Goal: Information Seeking & Learning: Learn about a topic

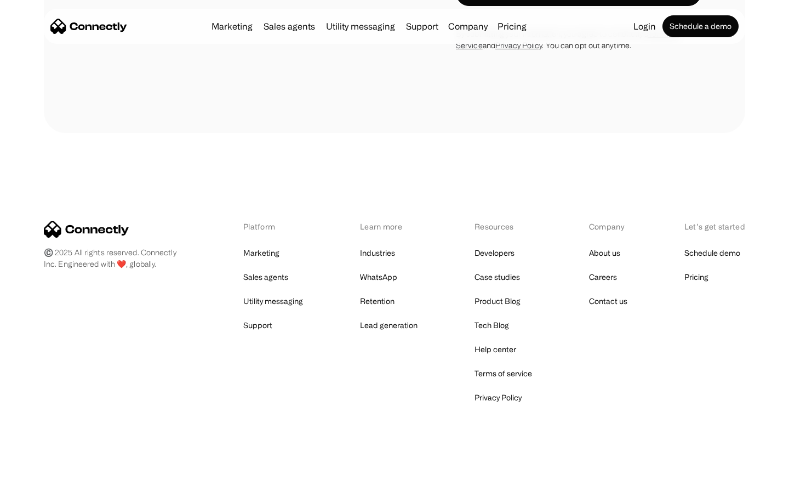
scroll to position [953, 0]
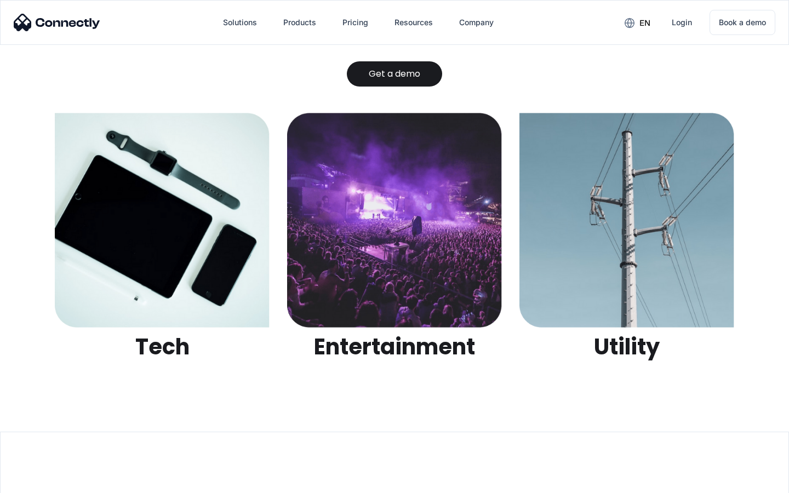
scroll to position [3458, 0]
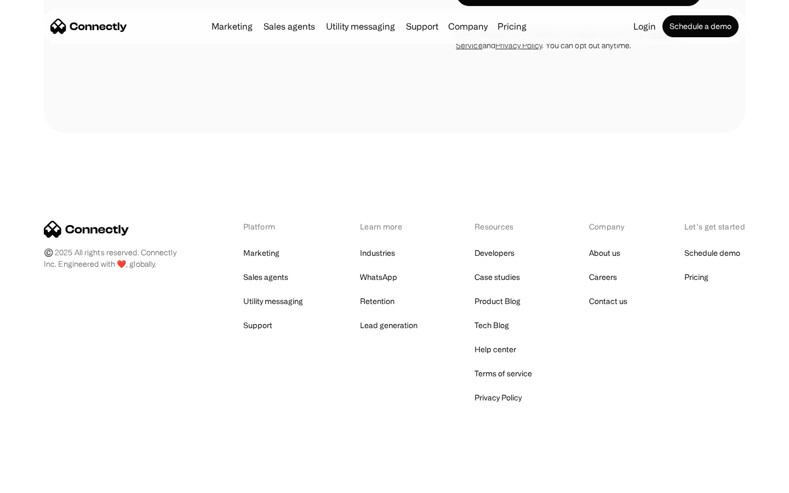
scroll to position [1853, 0]
